Goal: Task Accomplishment & Management: Manage account settings

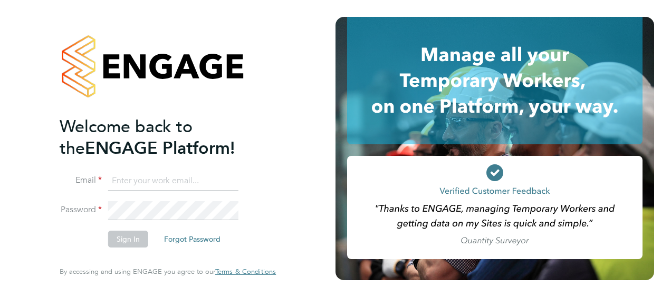
type input "[EMAIL_ADDRESS][PERSON_NAME][DOMAIN_NAME]"
click at [130, 239] on button "Sign In" at bounding box center [128, 239] width 40 height 17
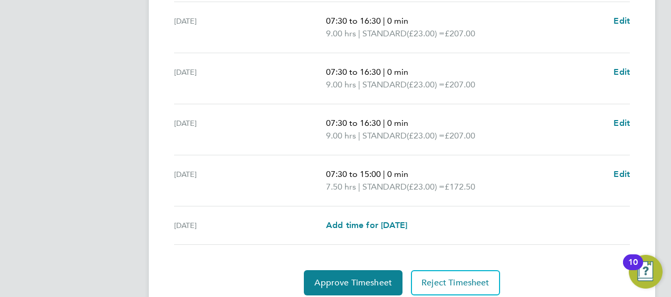
scroll to position [483, 0]
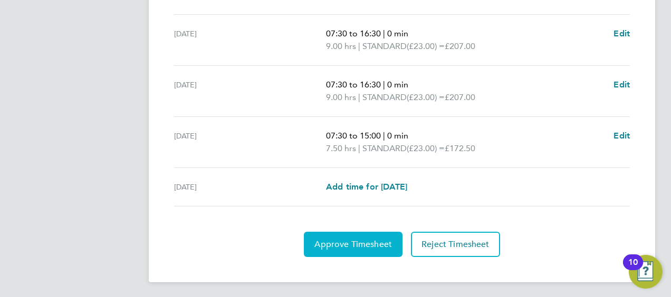
click at [348, 240] on span "Approve Timesheet" at bounding box center [353, 244] width 78 height 11
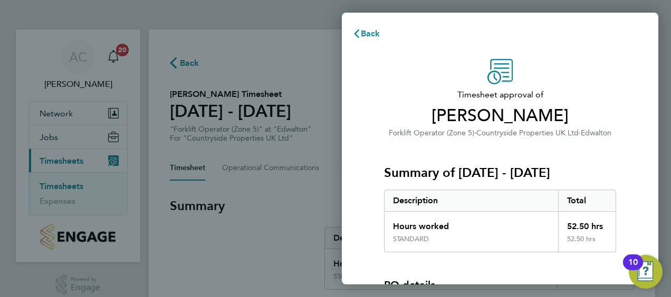
click at [615, 154] on div "Summary of 15 - 21 Sep 2025 Description Total Hours worked 52.50 hrs STANDARD 5…" at bounding box center [500, 195] width 232 height 113
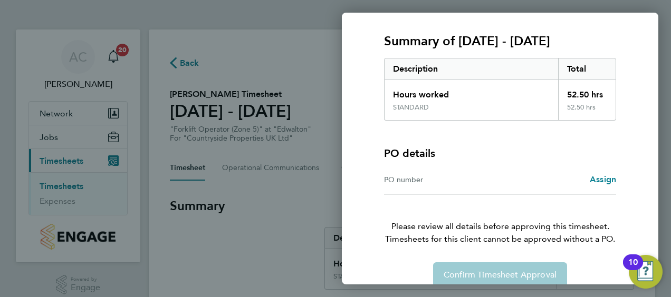
scroll to position [147, 0]
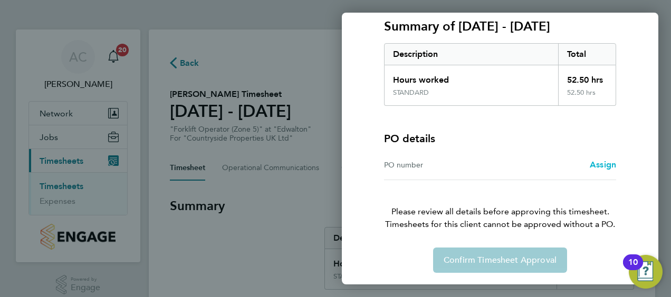
click at [605, 163] on span "Assign" at bounding box center [602, 165] width 26 height 10
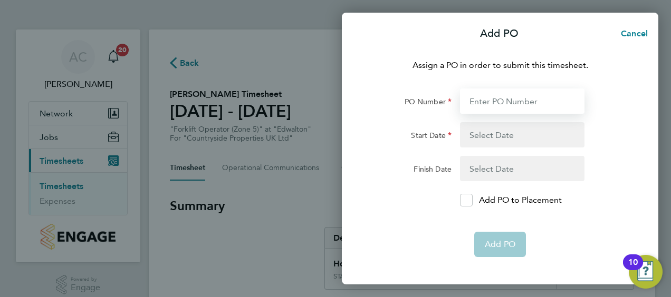
click at [491, 101] on input "PO Number" at bounding box center [522, 101] width 124 height 25
type input "Edwalton Ph8"
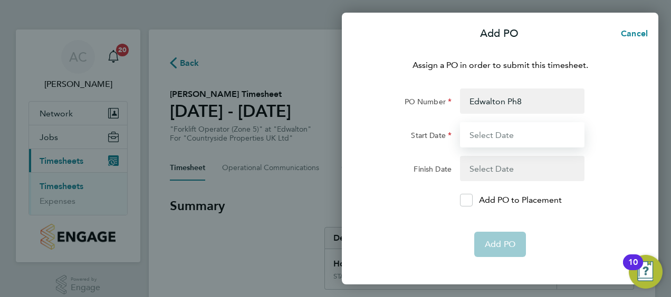
type input "08 Sep 25"
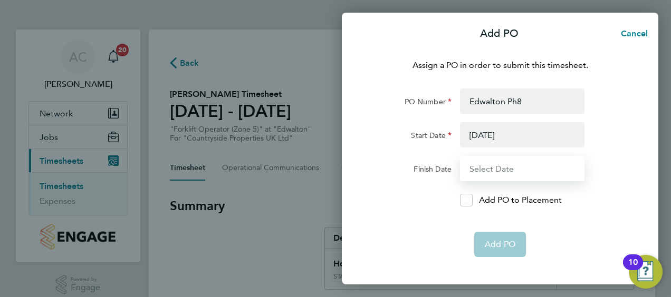
type input "14 Sep 25"
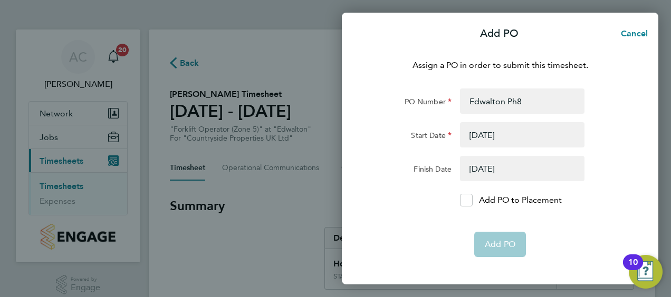
click at [470, 137] on button "button" at bounding box center [522, 134] width 124 height 25
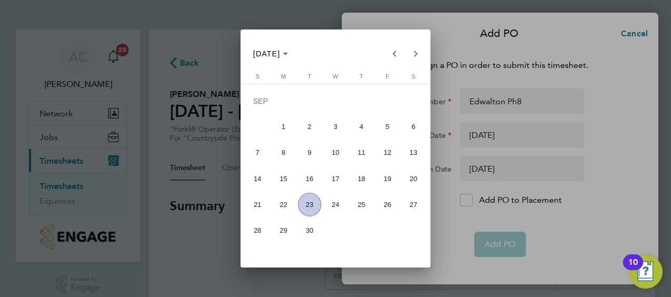
click at [262, 180] on span "14" at bounding box center [257, 178] width 23 height 23
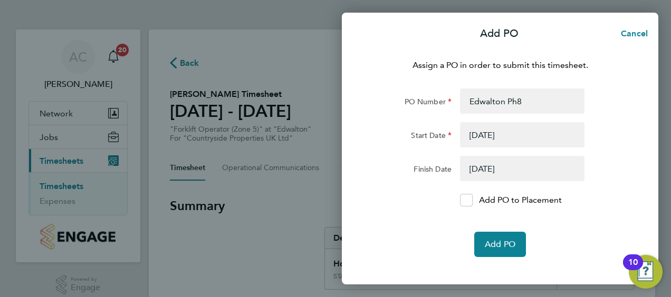
click at [473, 172] on button "button" at bounding box center [522, 168] width 124 height 25
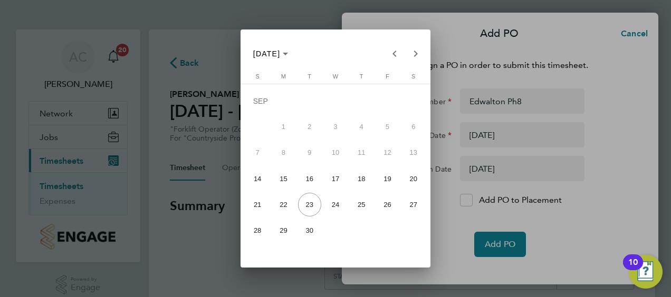
click at [475, 172] on div at bounding box center [335, 148] width 671 height 297
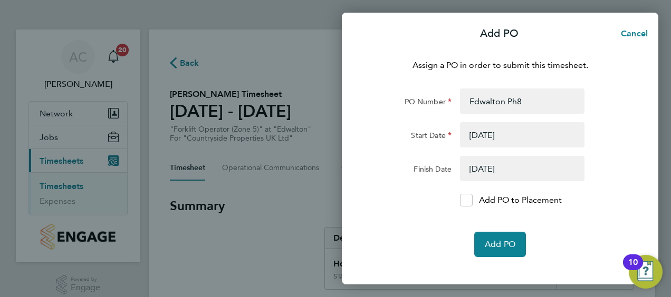
click at [475, 172] on button "button" at bounding box center [522, 168] width 124 height 25
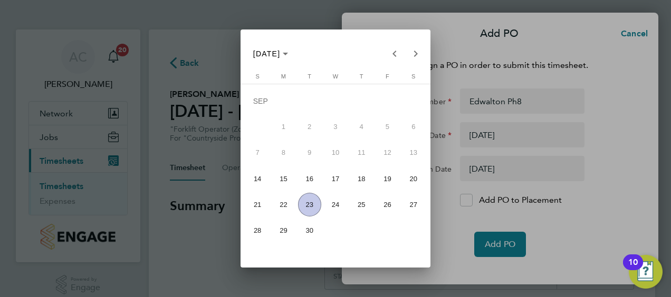
click at [485, 128] on div at bounding box center [335, 148] width 671 height 297
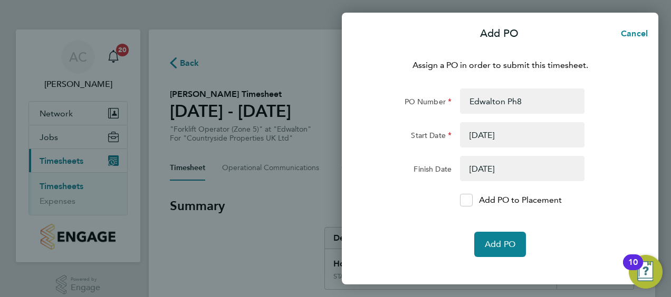
click at [485, 128] on button "button" at bounding box center [522, 134] width 124 height 25
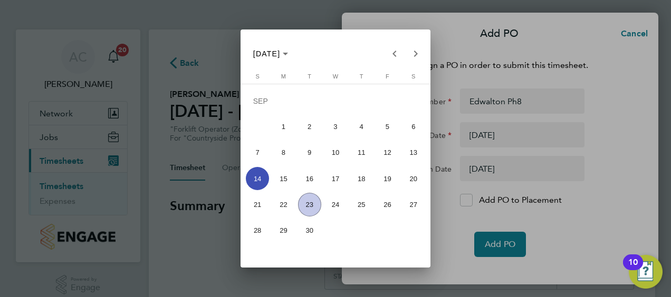
click at [287, 178] on span "15" at bounding box center [283, 178] width 23 height 23
type input "[DATE]"
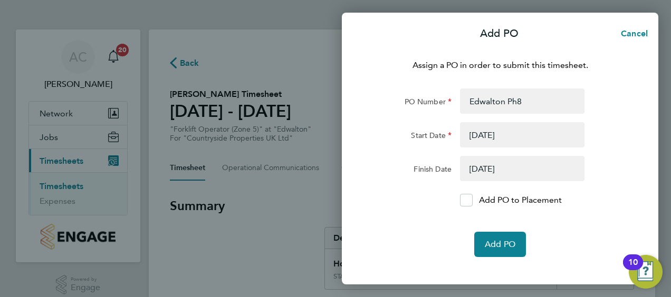
click at [481, 170] on button "button" at bounding box center [522, 168] width 124 height 25
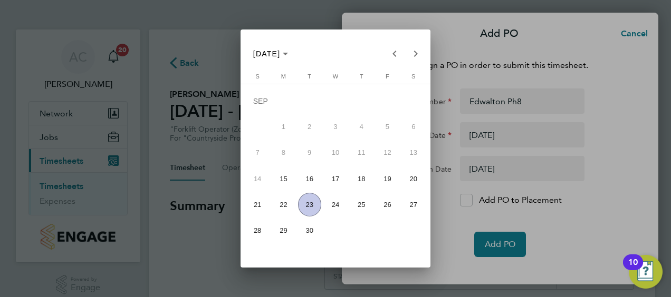
click at [264, 206] on span "21" at bounding box center [257, 204] width 23 height 23
type input "21 Sep 25"
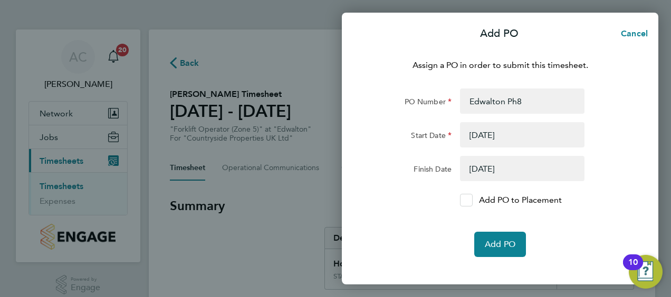
click at [465, 204] on icon at bounding box center [466, 200] width 8 height 7
click at [470, 200] on input "Add PO to Placement" at bounding box center [470, 200] width 0 height 0
click at [495, 238] on button "Add PO" at bounding box center [500, 244] width 52 height 25
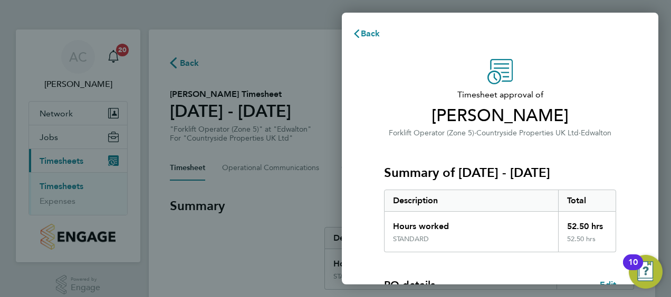
click at [635, 194] on div "Timesheet approval of David Moores Forklift Operator (Zone 5) · Countryside Pro…" at bounding box center [500, 269] width 316 height 446
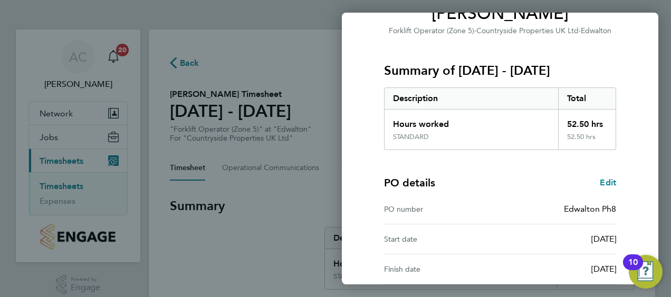
scroll to position [207, 0]
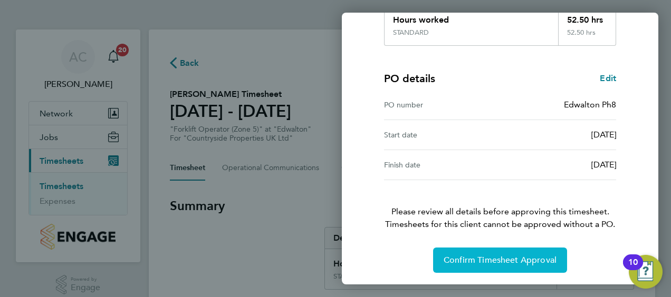
click at [541, 250] on button "Confirm Timesheet Approval" at bounding box center [500, 260] width 134 height 25
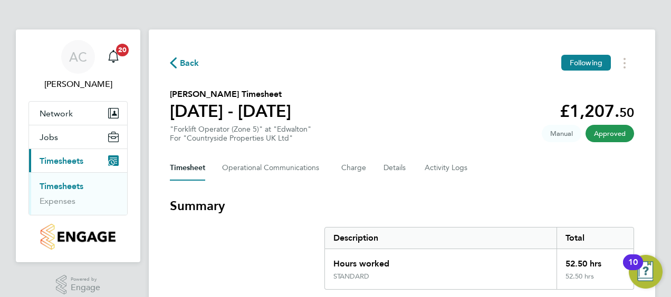
click at [476, 211] on h3 "Summary" at bounding box center [402, 206] width 464 height 17
click at [56, 186] on link "Timesheets" at bounding box center [62, 186] width 44 height 10
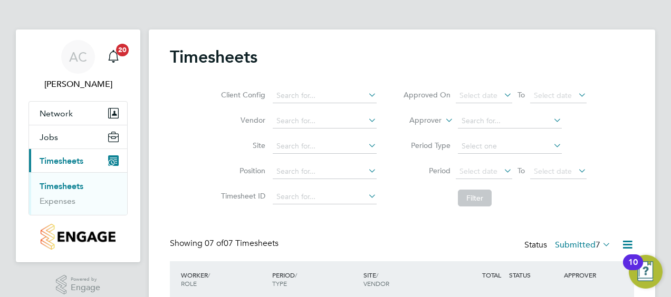
click at [395, 208] on li "Filter" at bounding box center [495, 198] width 210 height 27
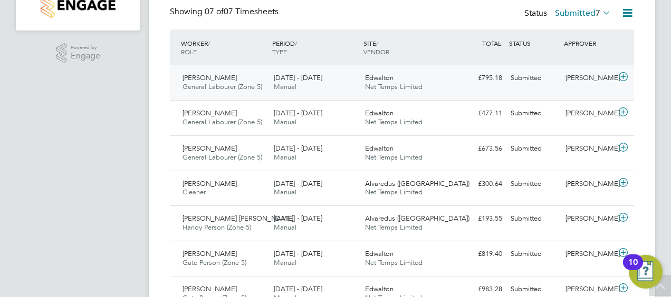
click at [623, 77] on icon at bounding box center [622, 77] width 13 height 8
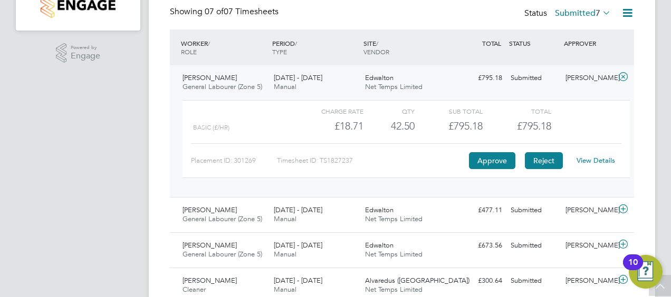
click at [542, 164] on button "Reject" at bounding box center [544, 160] width 38 height 17
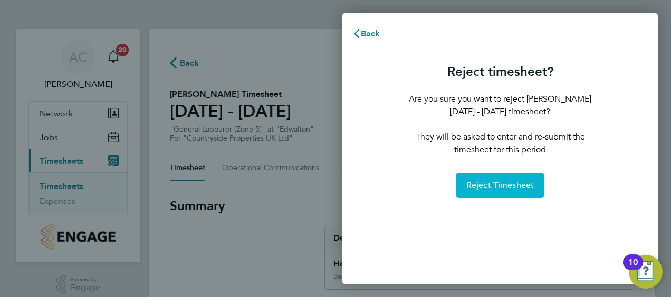
click at [508, 186] on span "Reject Timesheet" at bounding box center [500, 185] width 68 height 11
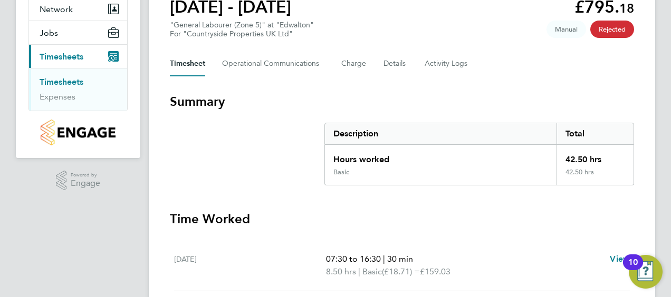
scroll to position [105, 0]
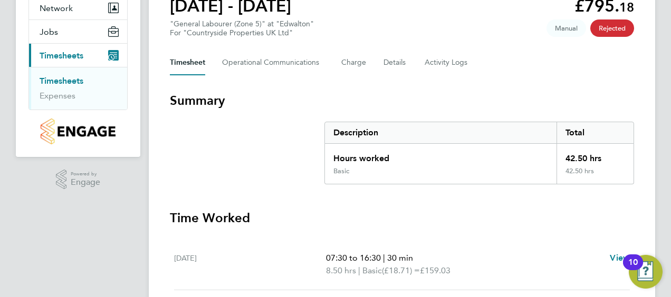
click at [63, 80] on link "Timesheets" at bounding box center [62, 81] width 44 height 10
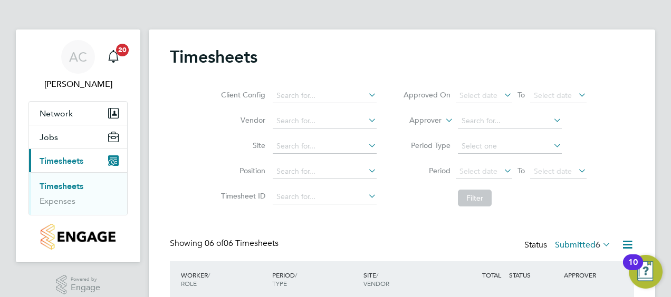
click at [655, 197] on div "AC Aurie Cox Notifications 20 Applications: Network Team Members Sites Jobs Vac…" at bounding box center [335, 273] width 671 height 547
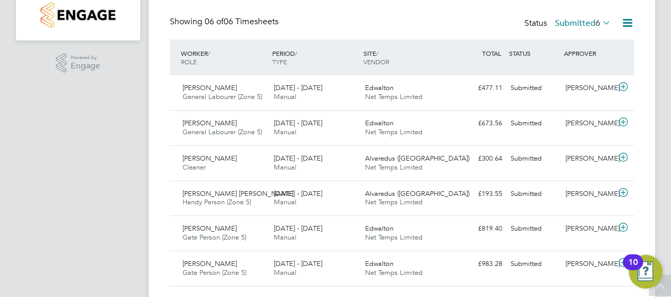
scroll to position [248, 0]
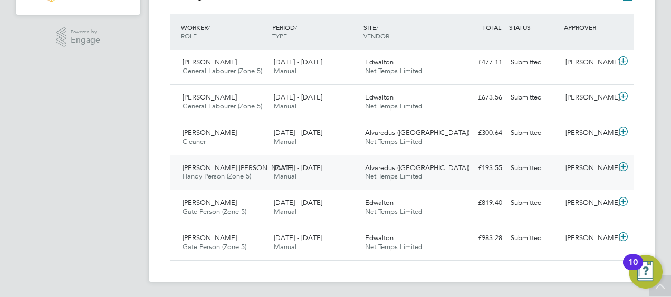
click at [624, 164] on icon at bounding box center [622, 167] width 13 height 8
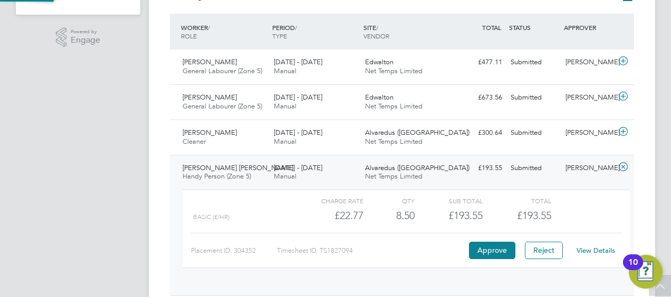
scroll to position [18, 103]
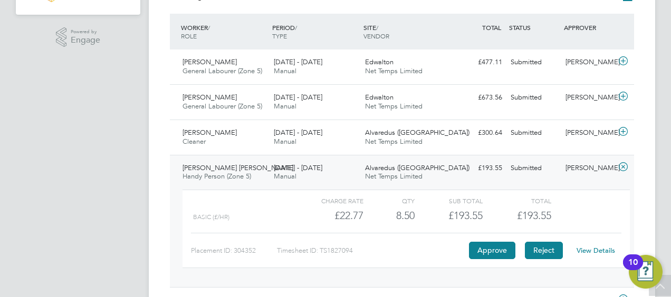
click at [536, 247] on button "Reject" at bounding box center [544, 250] width 38 height 17
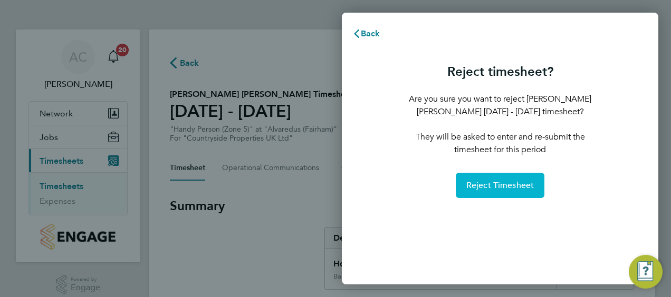
click at [490, 187] on span "Reject Timesheet" at bounding box center [500, 185] width 68 height 11
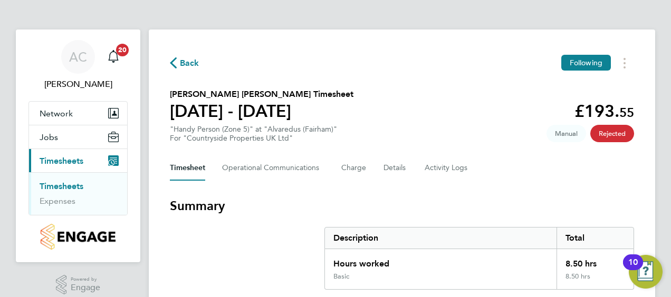
click at [66, 183] on link "Timesheets" at bounding box center [62, 186] width 44 height 10
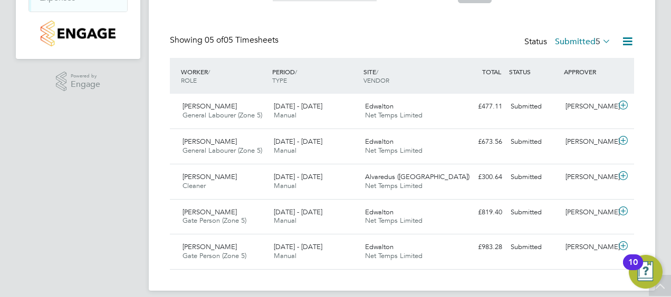
scroll to position [213, 0]
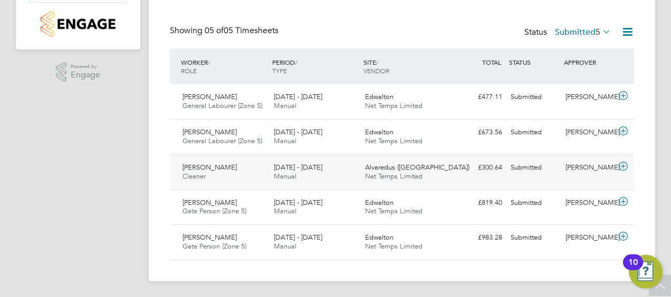
click at [623, 163] on icon at bounding box center [622, 166] width 13 height 8
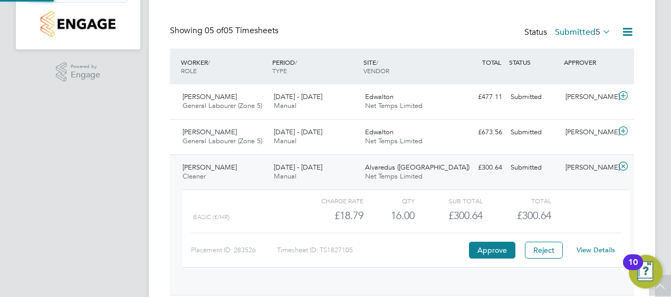
scroll to position [18, 103]
click at [539, 249] on button "Reject" at bounding box center [544, 250] width 38 height 17
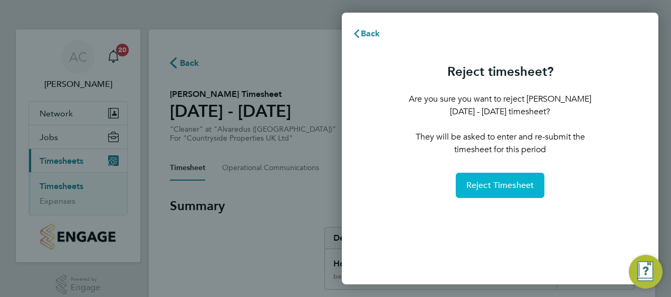
click at [493, 187] on span "Reject Timesheet" at bounding box center [500, 185] width 68 height 11
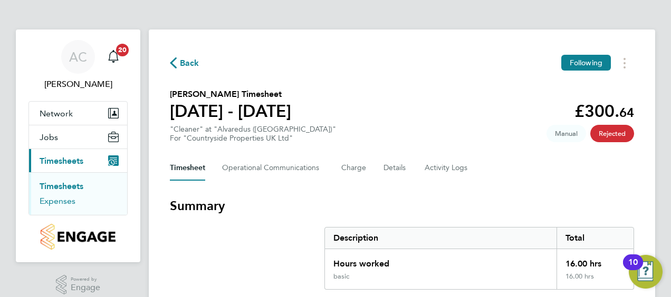
click at [57, 202] on link "Expenses" at bounding box center [58, 201] width 36 height 10
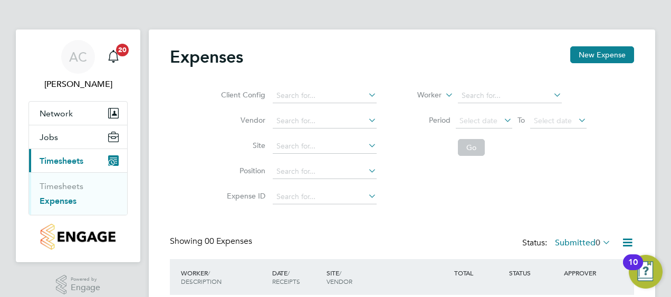
click at [468, 216] on div "Expenses New Expense Client Config Vendor Site Position Expense ID Worker Perio…" at bounding box center [402, 195] width 464 height 298
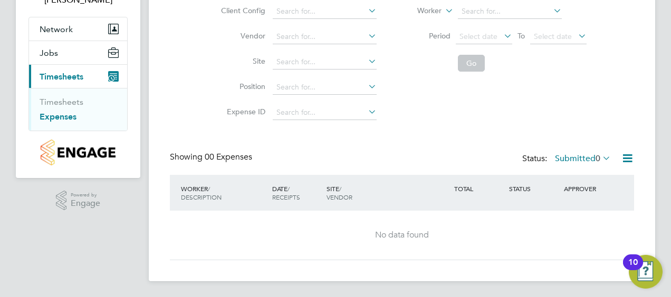
scroll to position [85, 0]
click at [56, 100] on link "Timesheets" at bounding box center [62, 101] width 44 height 10
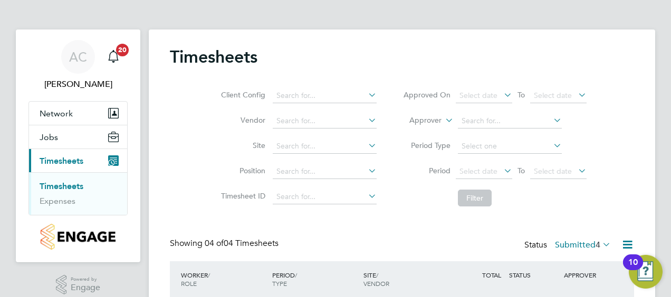
click at [619, 208] on div "Client Config Vendor Site Position Timesheet ID Approved On Select date To Sele…" at bounding box center [402, 145] width 464 height 134
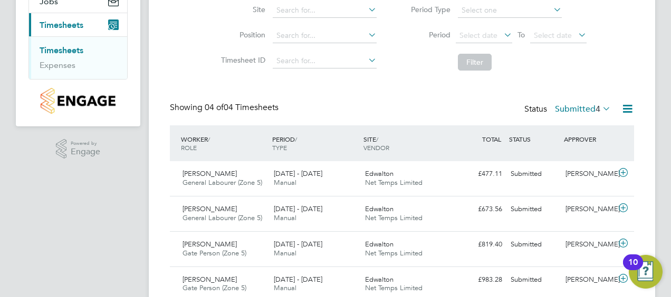
scroll to position [178, 0]
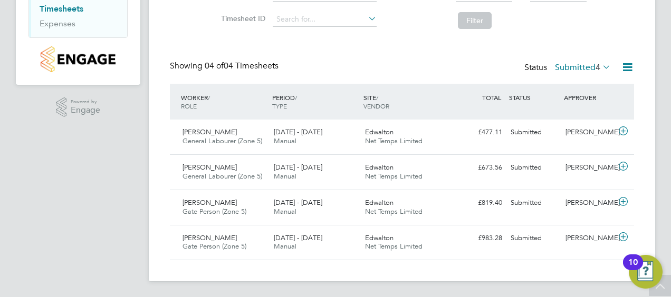
click at [646, 195] on div "Timesheets Client Config Vendor Site Position Timesheet ID Approved On Select d…" at bounding box center [402, 67] width 506 height 430
click at [622, 166] on icon at bounding box center [622, 166] width 13 height 8
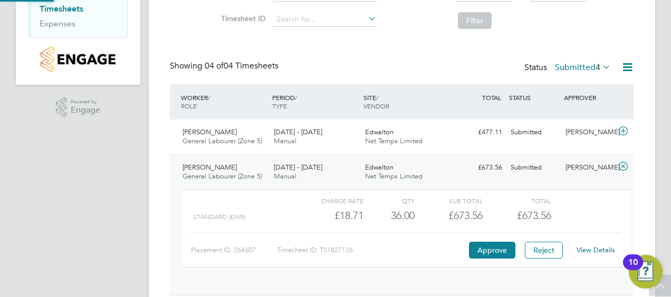
scroll to position [18, 103]
click at [198, 167] on span "[PERSON_NAME]" at bounding box center [209, 167] width 54 height 9
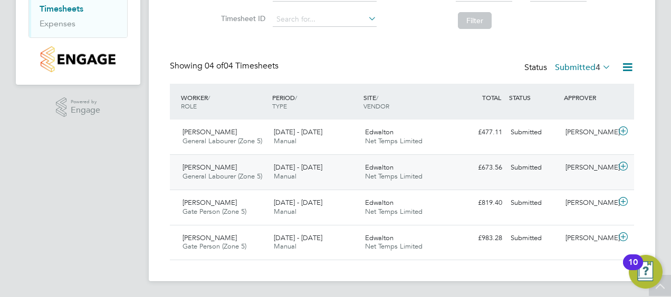
click at [198, 167] on span "[PERSON_NAME]" at bounding box center [209, 167] width 54 height 9
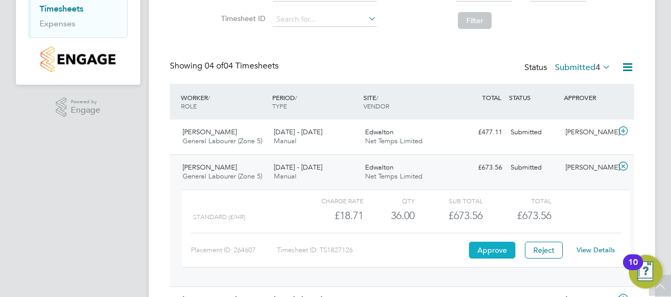
click at [481, 251] on button "Approve" at bounding box center [492, 250] width 46 height 17
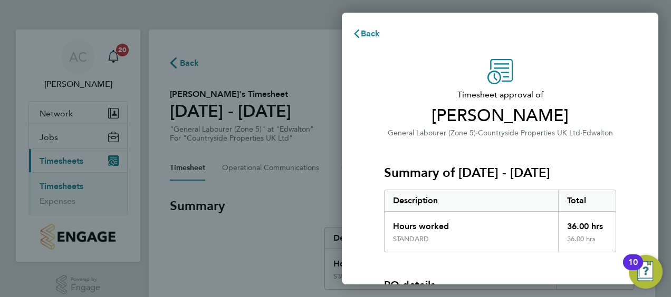
click at [616, 200] on div "Timesheet approval of [PERSON_NAME] General Labourer (Zone 5) · Countryside Pro…" at bounding box center [499, 239] width 257 height 361
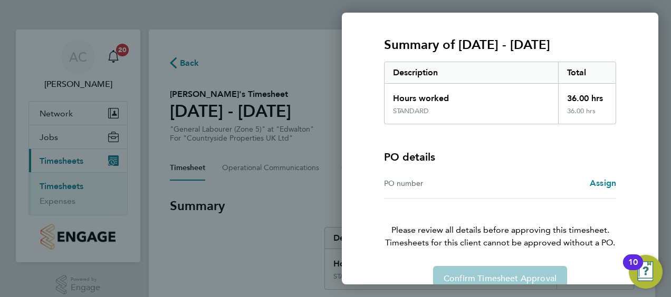
scroll to position [125, 0]
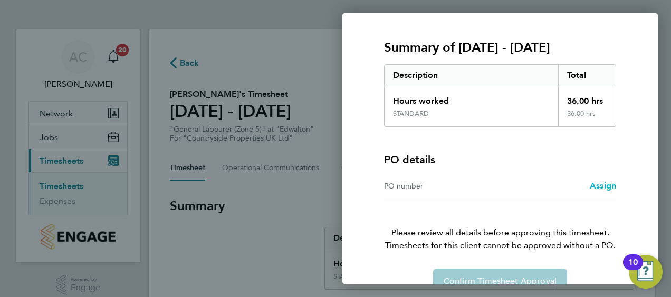
click at [603, 191] on link "Assign" at bounding box center [602, 186] width 26 height 13
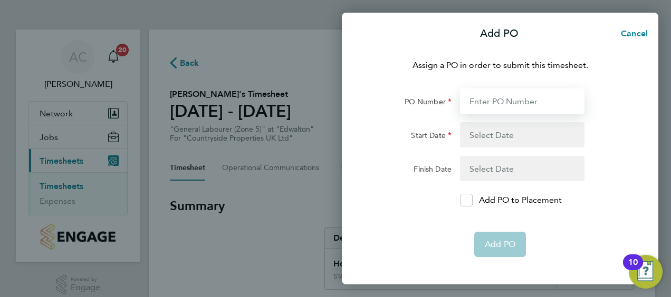
click at [471, 108] on input "PO Number" at bounding box center [522, 101] width 124 height 25
type input "Edwalton Ph8"
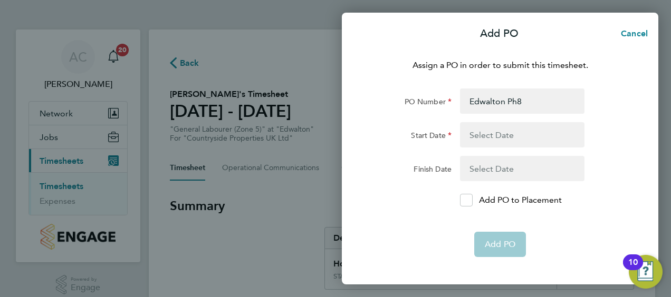
click at [492, 140] on button "button" at bounding box center [522, 134] width 124 height 25
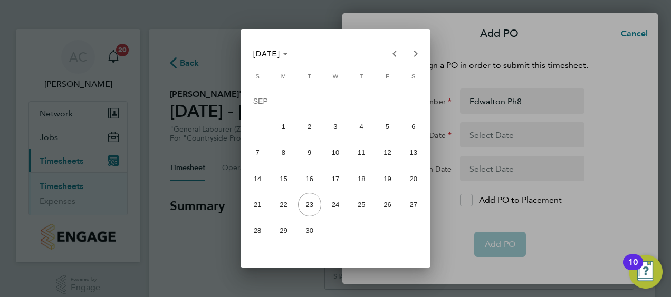
click at [284, 177] on span "15" at bounding box center [283, 178] width 23 height 23
type input "[DATE]"
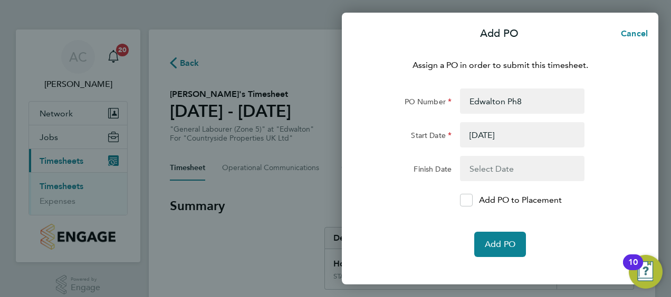
click at [478, 169] on button "button" at bounding box center [522, 168] width 124 height 25
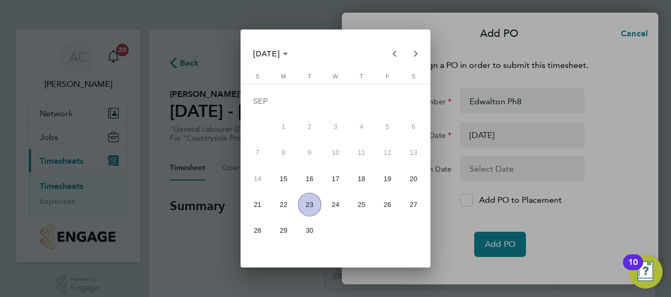
click at [257, 206] on span "21" at bounding box center [257, 204] width 23 height 23
type input "21 Sep 25"
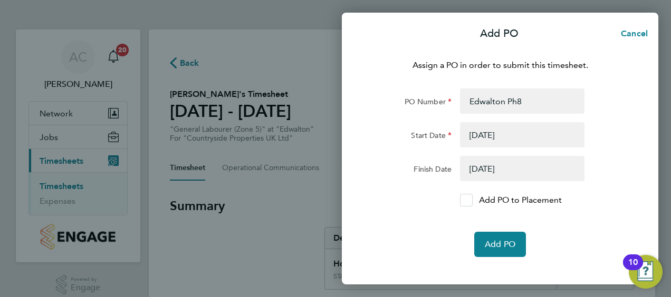
click at [464, 195] on div at bounding box center [466, 200] width 13 height 13
click at [470, 200] on input "Add PO to Placement" at bounding box center [470, 200] width 0 height 0
click at [493, 250] on button "Add PO" at bounding box center [500, 244] width 52 height 25
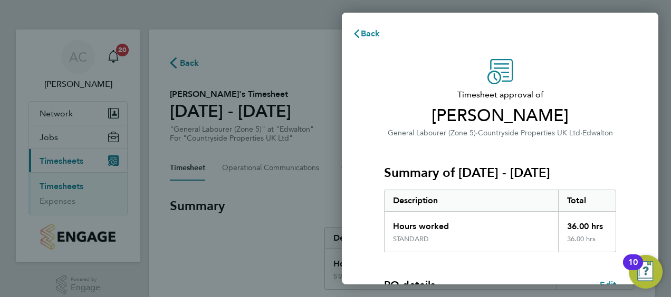
click at [620, 157] on div "Timesheet approval of Anthony Salt General Labourer (Zone 5) · Countryside Prop…" at bounding box center [499, 269] width 257 height 421
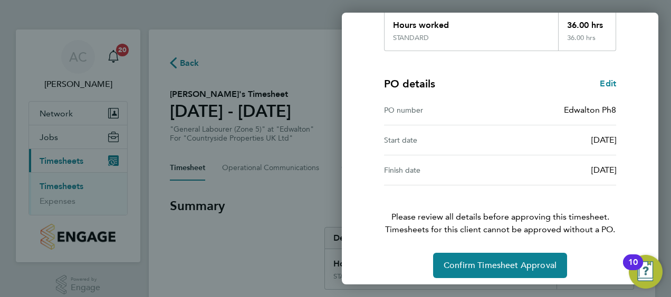
scroll to position [207, 0]
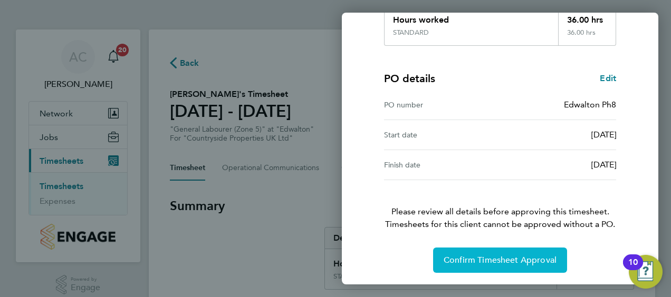
click at [533, 256] on span "Confirm Timesheet Approval" at bounding box center [499, 260] width 113 height 11
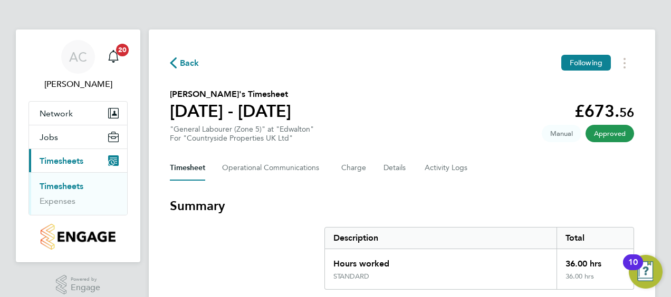
click at [305, 214] on h3 "Summary" at bounding box center [402, 206] width 464 height 17
click at [63, 187] on link "Timesheets" at bounding box center [62, 186] width 44 height 10
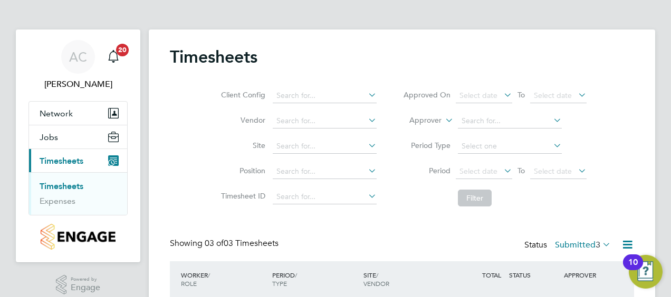
click at [434, 245] on div "Showing 03 of 03 Timesheets Status Submitted 3" at bounding box center [402, 249] width 464 height 23
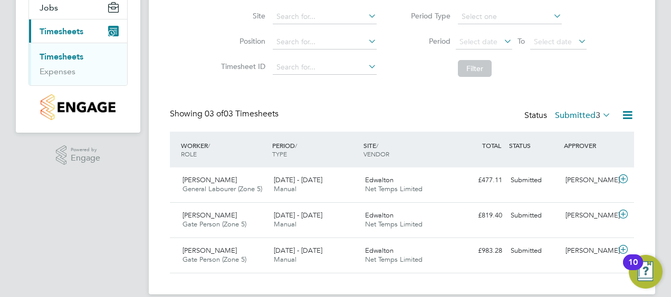
scroll to position [142, 0]
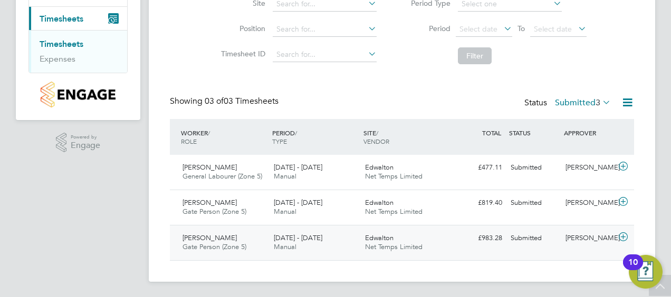
click at [230, 238] on span "Dhruvkumar Patel" at bounding box center [209, 238] width 54 height 9
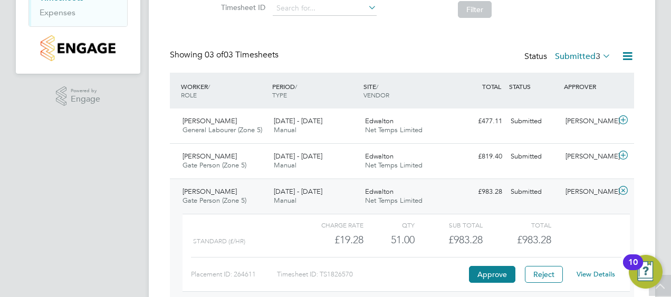
scroll to position [206, 0]
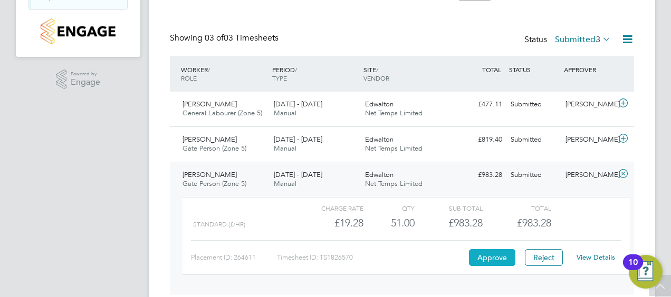
click at [489, 259] on button "Approve" at bounding box center [492, 257] width 46 height 17
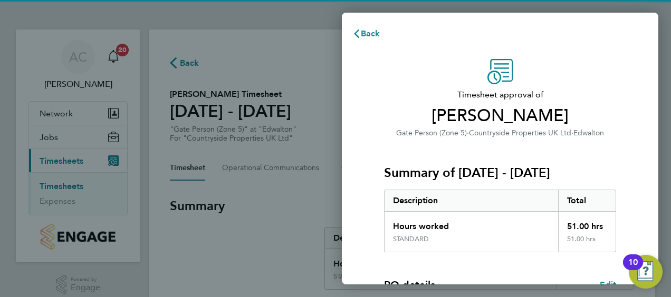
click at [621, 169] on div "Timesheet approval of [PERSON_NAME] Gate Person (Zone 5) · Countryside Properti…" at bounding box center [499, 269] width 257 height 421
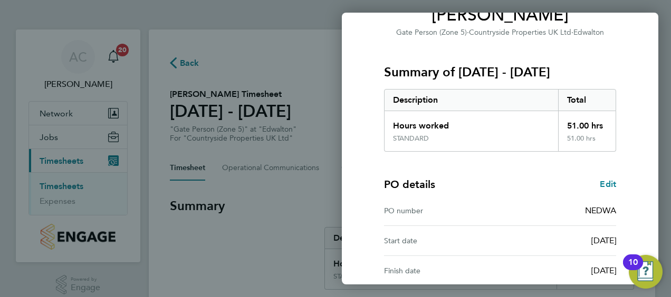
scroll to position [105, 0]
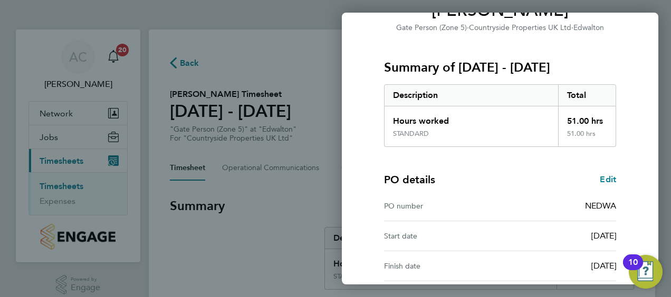
click at [649, 196] on div "Timesheet approval of Dhruvkumar Patel Gate Person (Zone 5) · Countryside Prope…" at bounding box center [500, 164] width 316 height 446
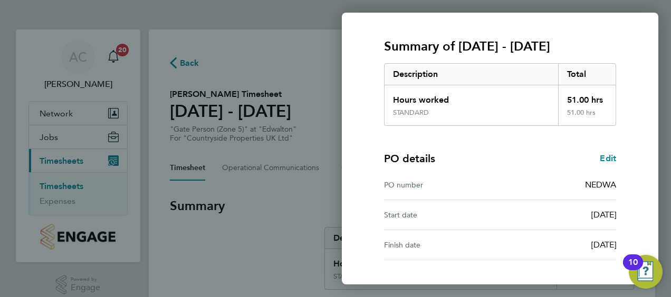
scroll to position [207, 0]
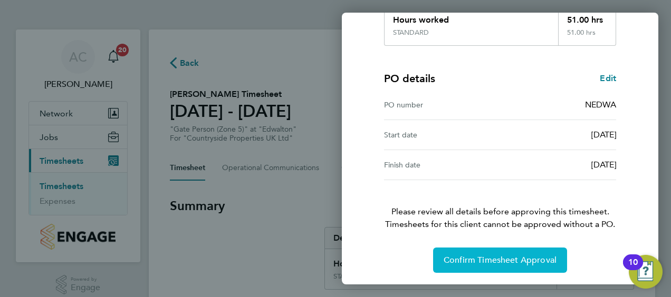
click at [486, 262] on span "Confirm Timesheet Approval" at bounding box center [499, 260] width 113 height 11
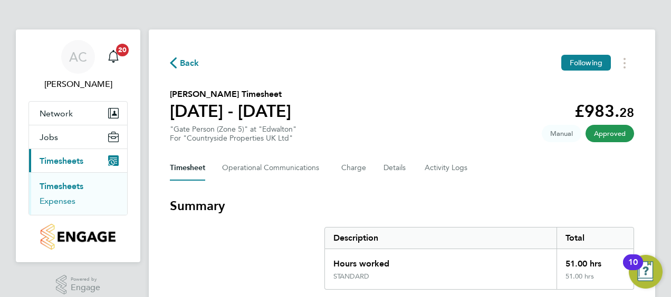
click at [54, 199] on link "Expenses" at bounding box center [58, 201] width 36 height 10
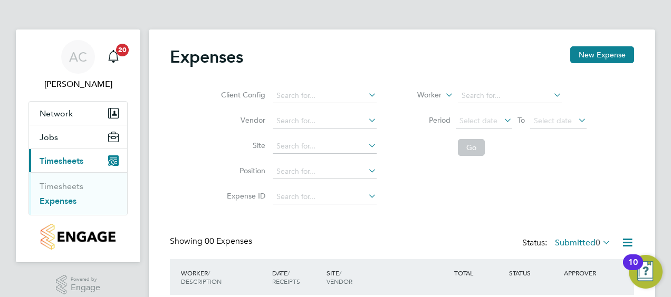
click at [491, 200] on div "Client Config Vendor Site Position Expense ID Worker Period Select date To Sele…" at bounding box center [402, 144] width 464 height 132
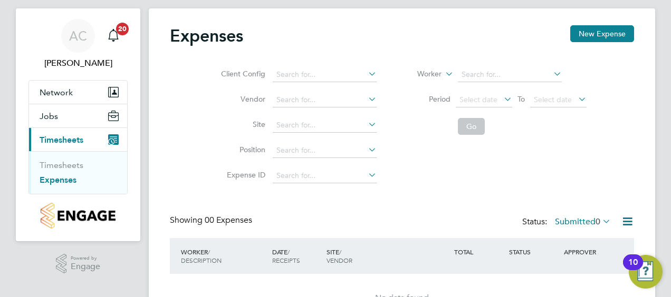
scroll to position [85, 0]
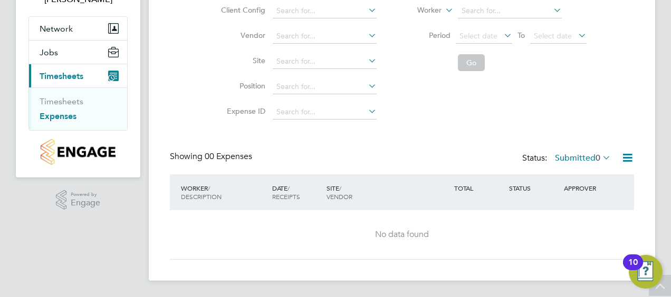
click at [71, 107] on li "Timesheets" at bounding box center [79, 103] width 79 height 15
click at [59, 96] on link "Timesheets" at bounding box center [62, 101] width 44 height 10
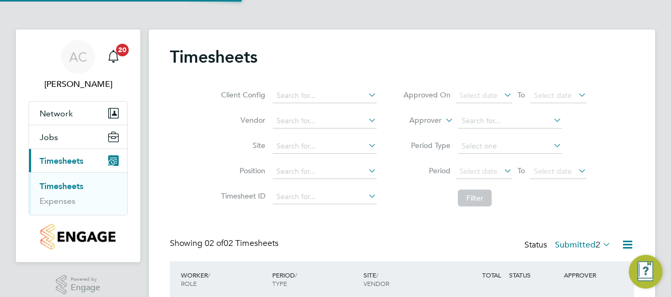
scroll to position [26, 91]
click at [588, 220] on div "Timesheets Client Config Vendor Site Position Timesheet ID Approved On Select d…" at bounding box center [402, 207] width 464 height 322
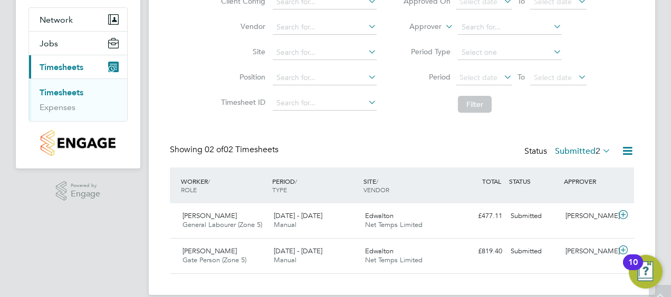
scroll to position [108, 0]
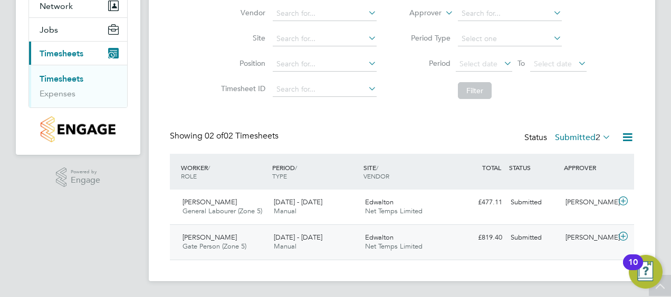
click at [213, 242] on span "Gate Person (Zone 5)" at bounding box center [214, 246] width 64 height 9
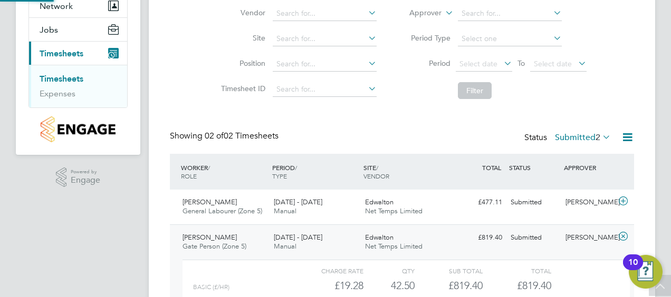
scroll to position [18, 103]
click at [642, 228] on div "Timesheets Client Config Vendor Site Position Timesheet ID Approved On Select d…" at bounding box center [402, 150] width 506 height 457
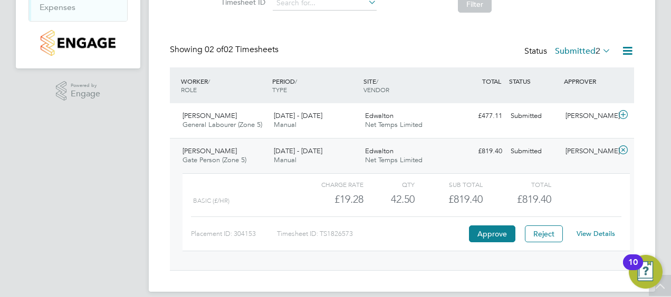
scroll to position [205, 0]
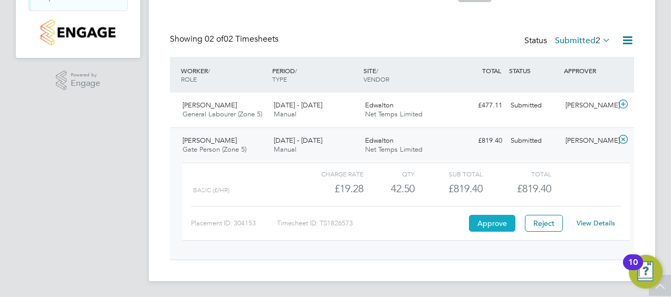
click at [486, 223] on button "Approve" at bounding box center [492, 223] width 46 height 17
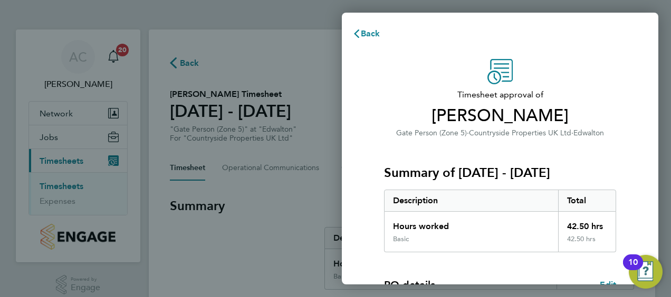
click at [640, 154] on div "Timesheet approval of [PERSON_NAME] Gate Person (Zone 5) · Countryside Properti…" at bounding box center [500, 269] width 316 height 446
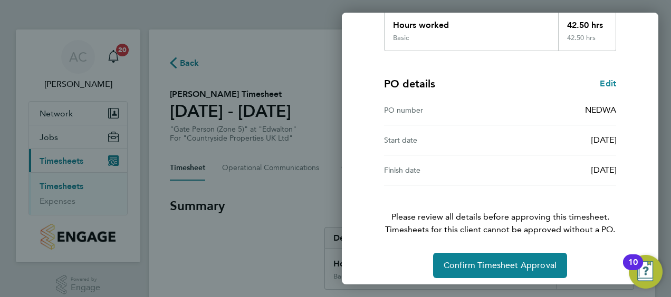
scroll to position [207, 0]
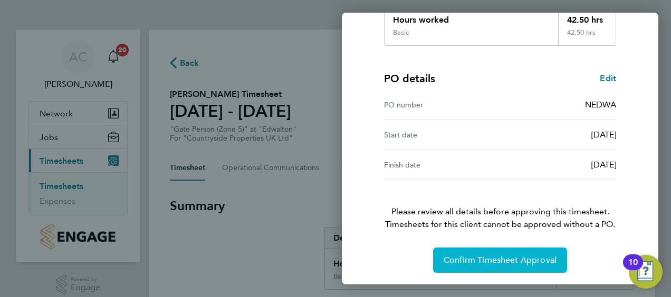
click at [503, 252] on button "Confirm Timesheet Approval" at bounding box center [500, 260] width 134 height 25
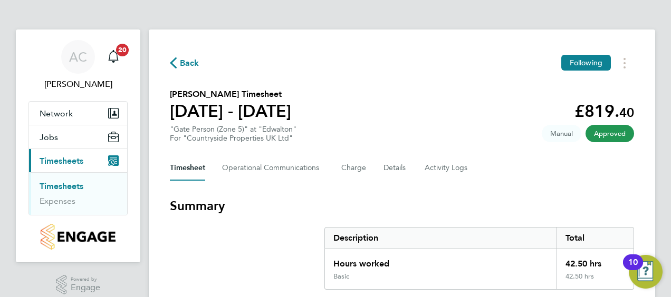
click at [61, 183] on link "Timesheets" at bounding box center [62, 186] width 44 height 10
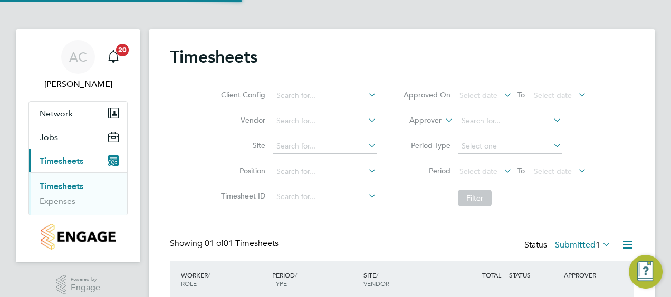
scroll to position [26, 91]
click at [617, 200] on div "Client Config Vendor Site Position Timesheet ID Approved On Select date To Sele…" at bounding box center [402, 145] width 464 height 134
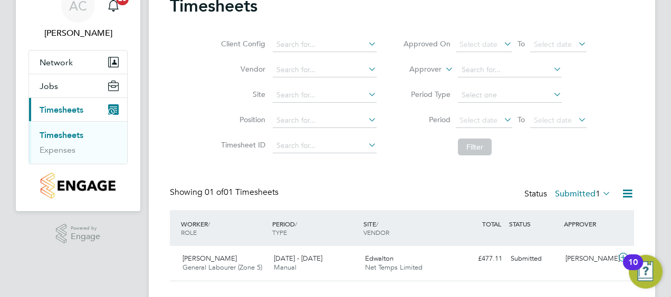
scroll to position [73, 0]
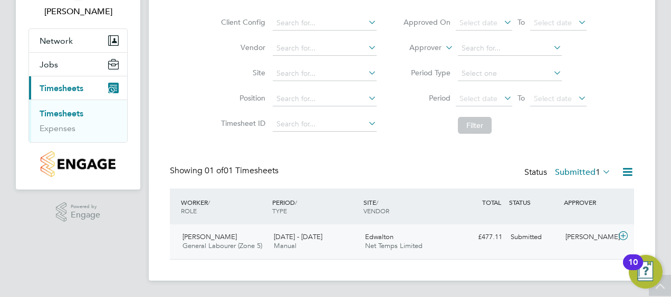
click at [235, 239] on div "Hamzah Shakeel General Labourer (Zone 5) 15 - 21 Sep 2025" at bounding box center [223, 242] width 91 height 26
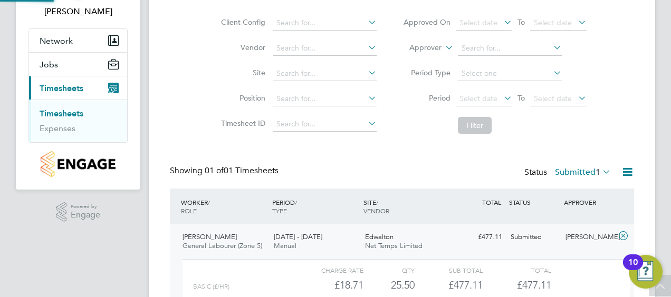
scroll to position [18, 103]
click at [580, 263] on div "Charge rate QTY Sub Total Total Basic (£/HR) £18.71 25.5 25.50 26 £477.11 £477.…" at bounding box center [405, 298] width 447 height 78
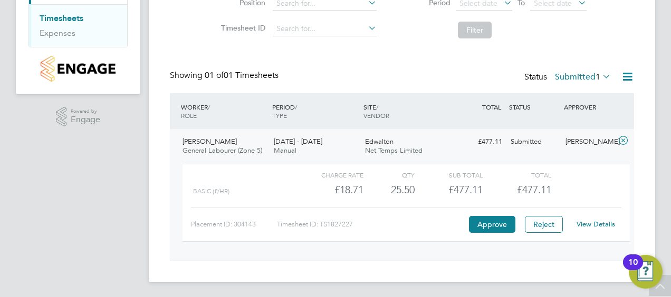
scroll to position [169, 0]
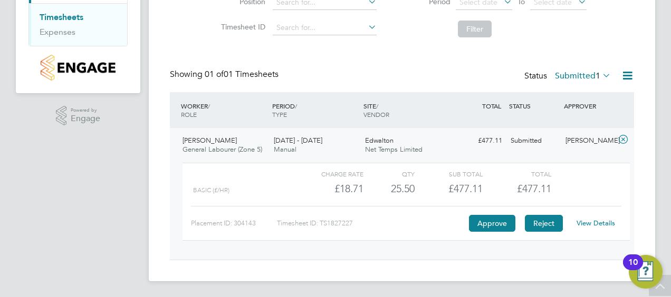
click at [552, 218] on button "Reject" at bounding box center [544, 223] width 38 height 17
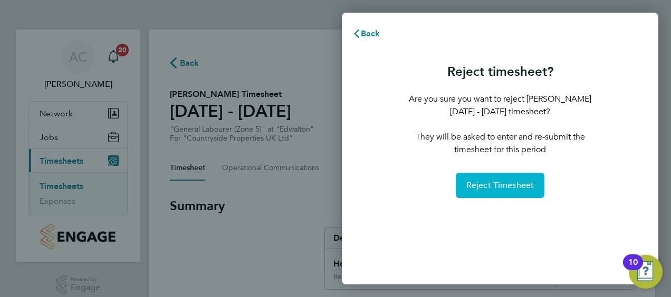
click at [505, 188] on span "Reject Timesheet" at bounding box center [500, 185] width 68 height 11
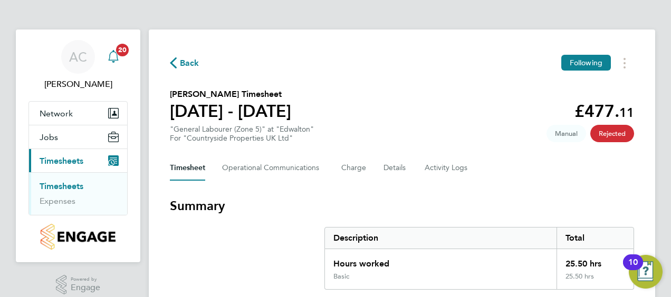
click at [116, 58] on icon "Main navigation" at bounding box center [113, 56] width 13 height 13
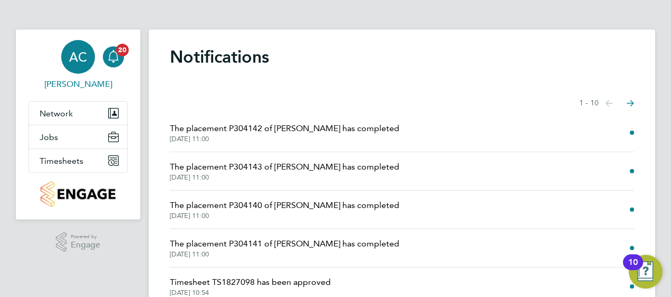
click at [90, 63] on div "AC" at bounding box center [78, 57] width 34 height 34
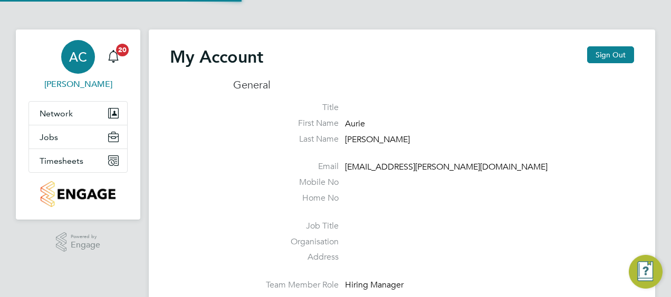
type input "[EMAIL_ADDRESS][PERSON_NAME][DOMAIN_NAME]"
